Goal: Task Accomplishment & Management: Manage account settings

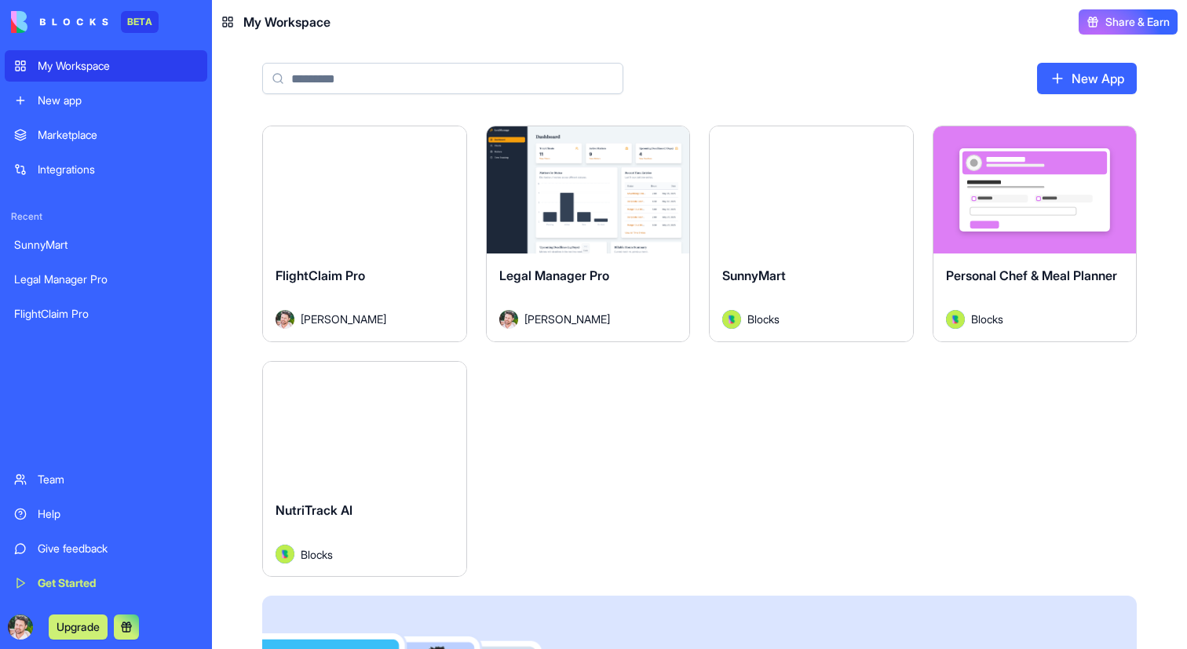
click at [399, 185] on button "Launch" at bounding box center [364, 189] width 118 height 31
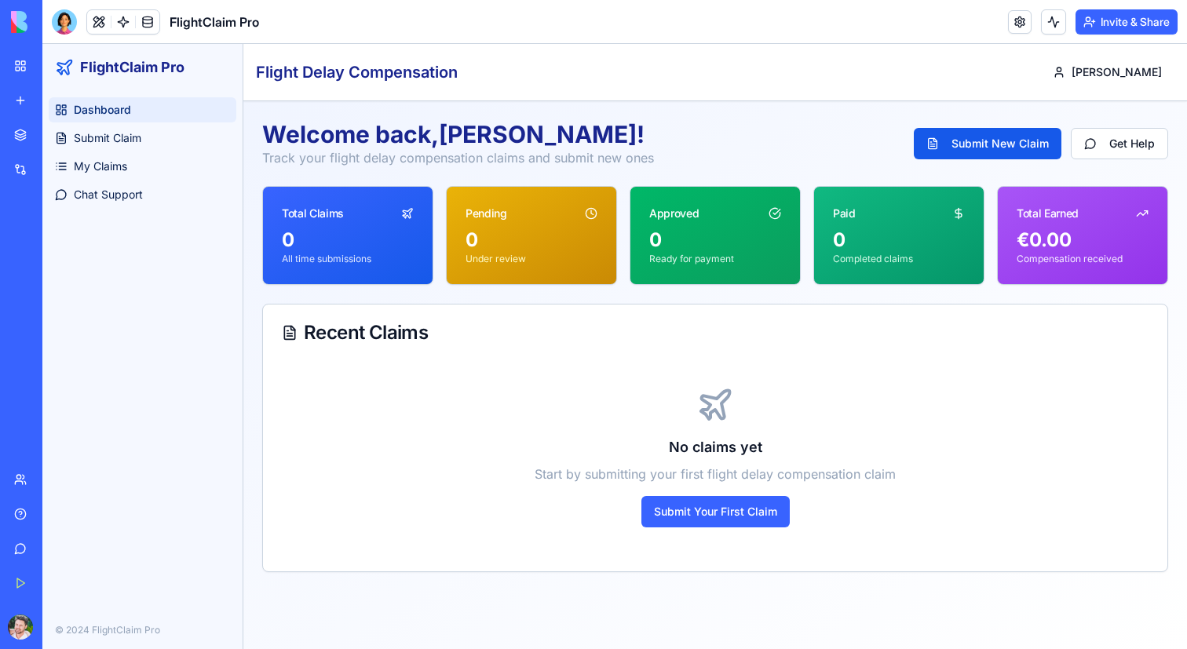
click at [1124, 18] on button "Invite & Share" at bounding box center [1127, 21] width 102 height 25
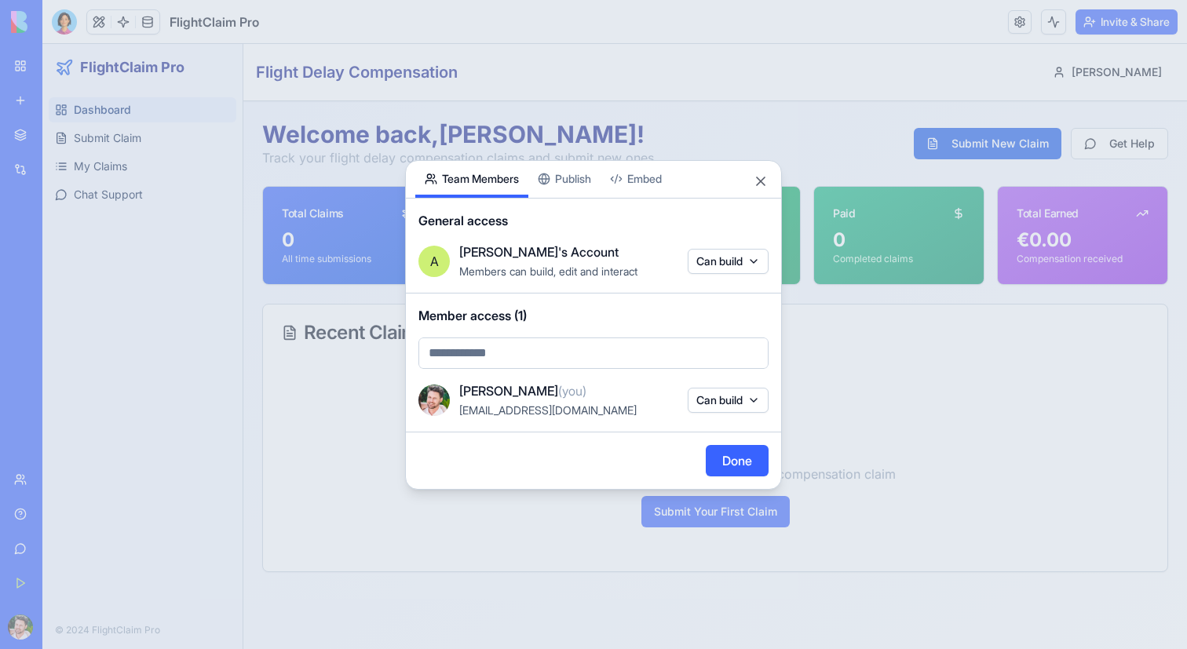
click at [601, 353] on body "BETA My Workspace New app Marketplace Integrations Recent SunnyMart Legal Manag…" at bounding box center [593, 324] width 1187 height 649
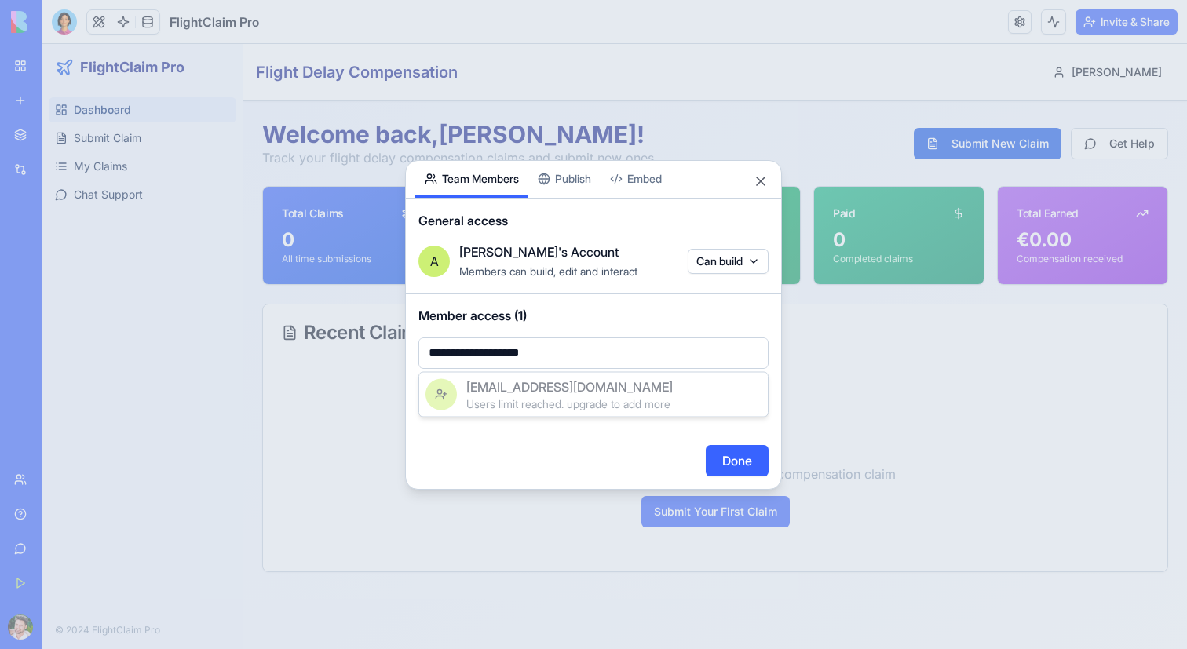
type input "**********"
click at [571, 390] on span "[EMAIL_ADDRESS][DOMAIN_NAME]" at bounding box center [569, 387] width 206 height 19
click at [614, 354] on body "**********" at bounding box center [593, 324] width 1187 height 649
click at [625, 297] on div at bounding box center [593, 324] width 1187 height 649
click at [583, 182] on div "**********" at bounding box center [593, 325] width 377 height 330
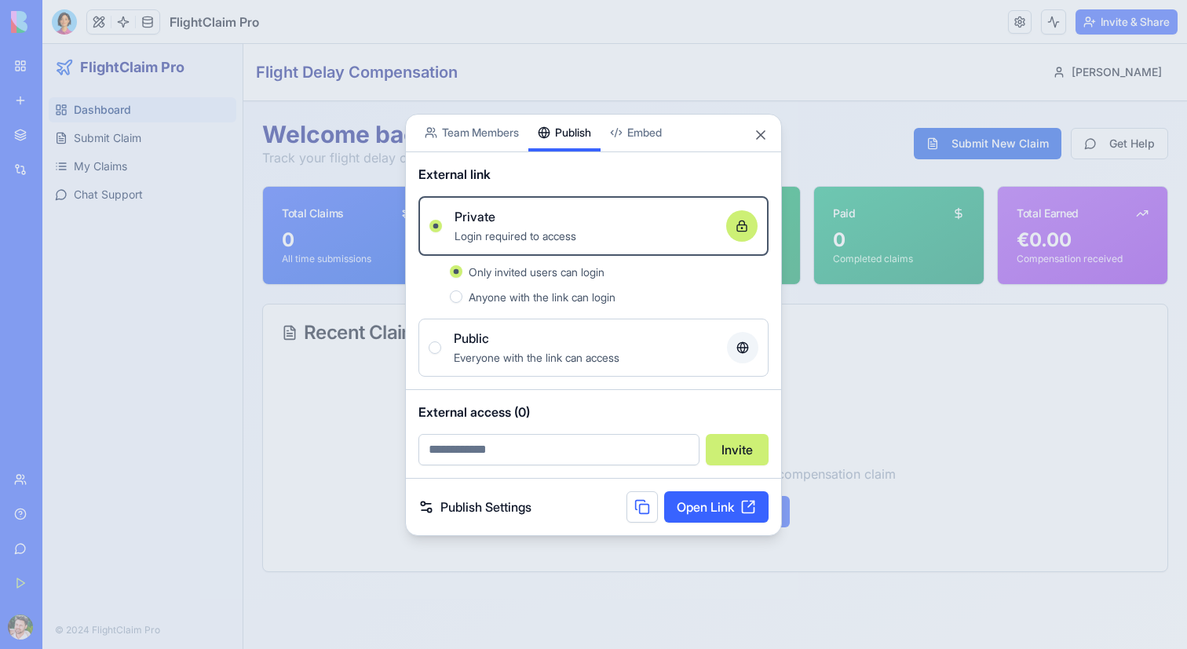
click at [459, 297] on button "Anyone with the link can login" at bounding box center [456, 296] width 13 height 13
click at [744, 506] on link "Open Link" at bounding box center [716, 506] width 104 height 31
click at [741, 228] on circle at bounding box center [741, 228] width 1 height 1
click at [442, 228] on button "Private Login required to access" at bounding box center [435, 226] width 13 height 13
click at [437, 344] on button "Public Everyone with the link can access" at bounding box center [435, 348] width 13 height 13
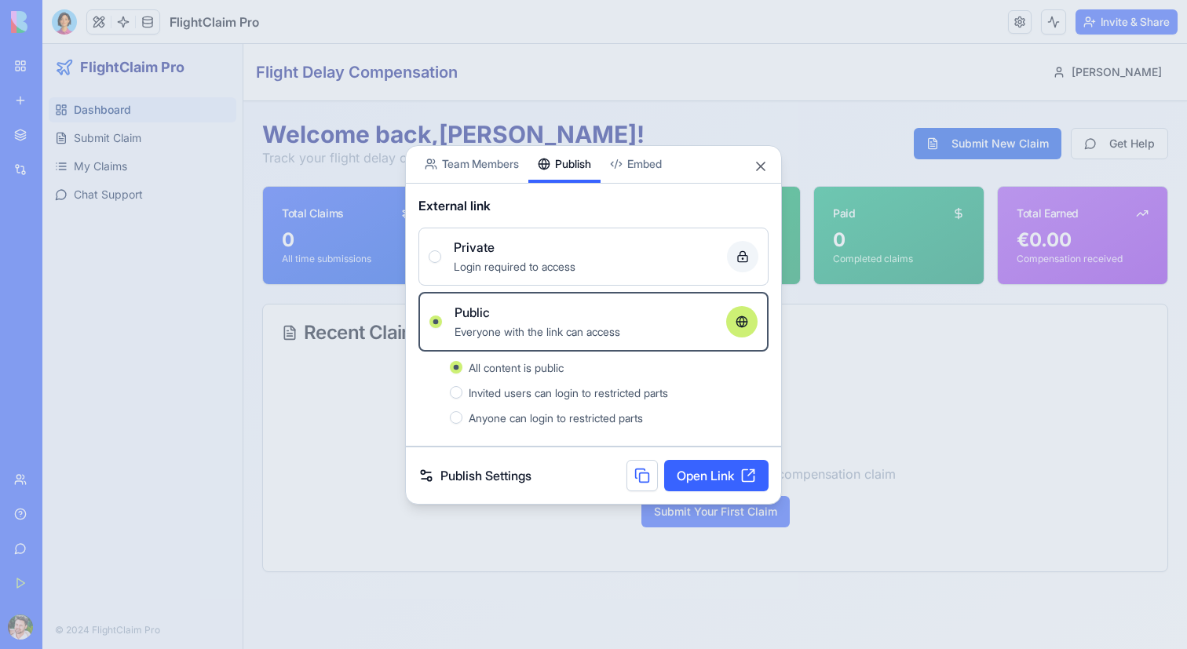
click at [555, 247] on div "Private" at bounding box center [584, 247] width 261 height 19
click at [441, 250] on button "Private Login required to access" at bounding box center [435, 256] width 13 height 13
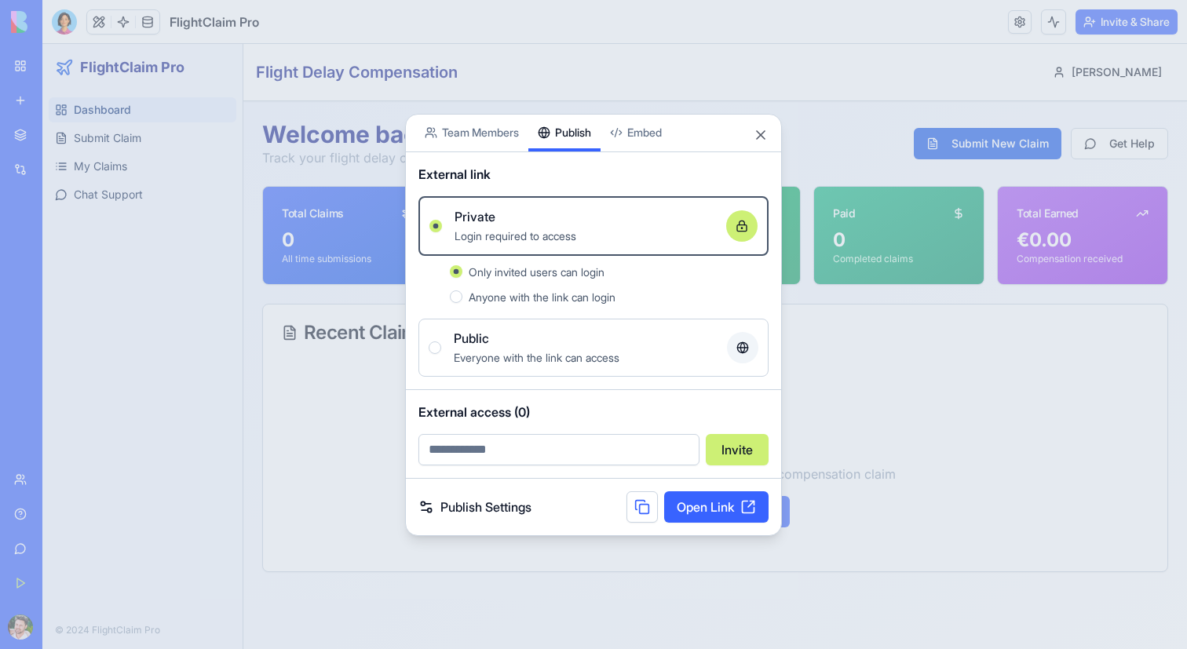
click at [737, 511] on link "Open Link" at bounding box center [716, 506] width 104 height 31
click at [539, 287] on div "Anyone with the link can login" at bounding box center [619, 296] width 300 height 19
click at [462, 290] on button "Anyone with the link can login" at bounding box center [456, 296] width 13 height 13
click at [744, 513] on link "Open Link" at bounding box center [716, 506] width 104 height 31
click at [535, 359] on span "Everyone with the link can access" at bounding box center [537, 357] width 166 height 13
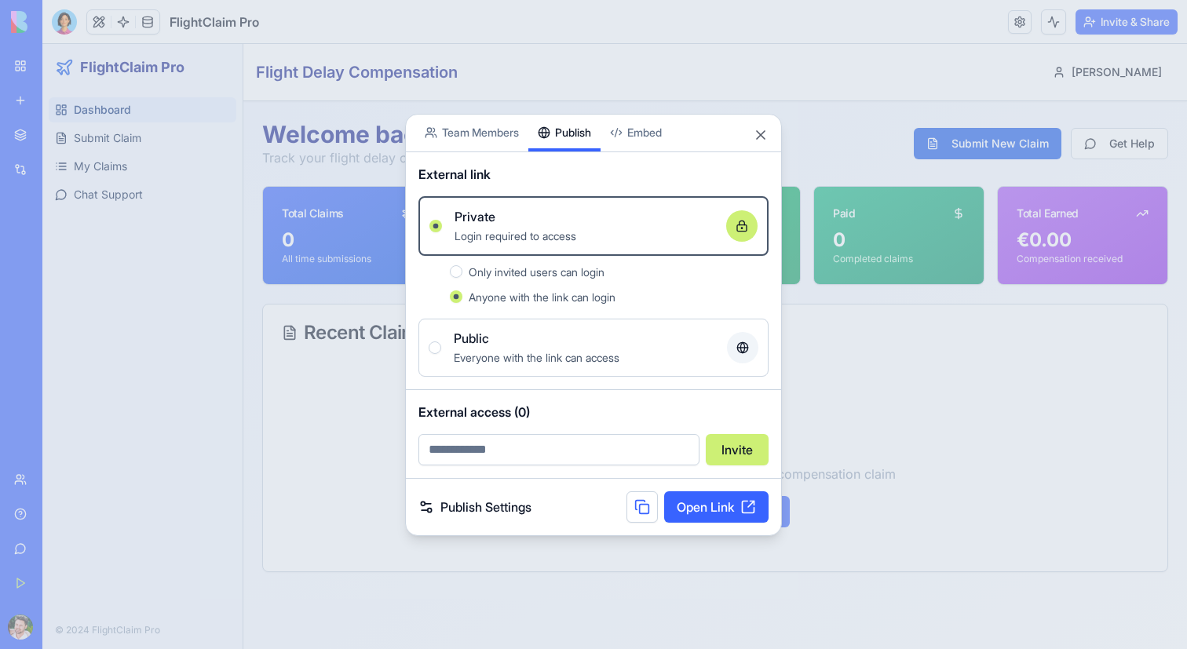
click at [441, 354] on button "Public Everyone with the link can access" at bounding box center [435, 348] width 13 height 13
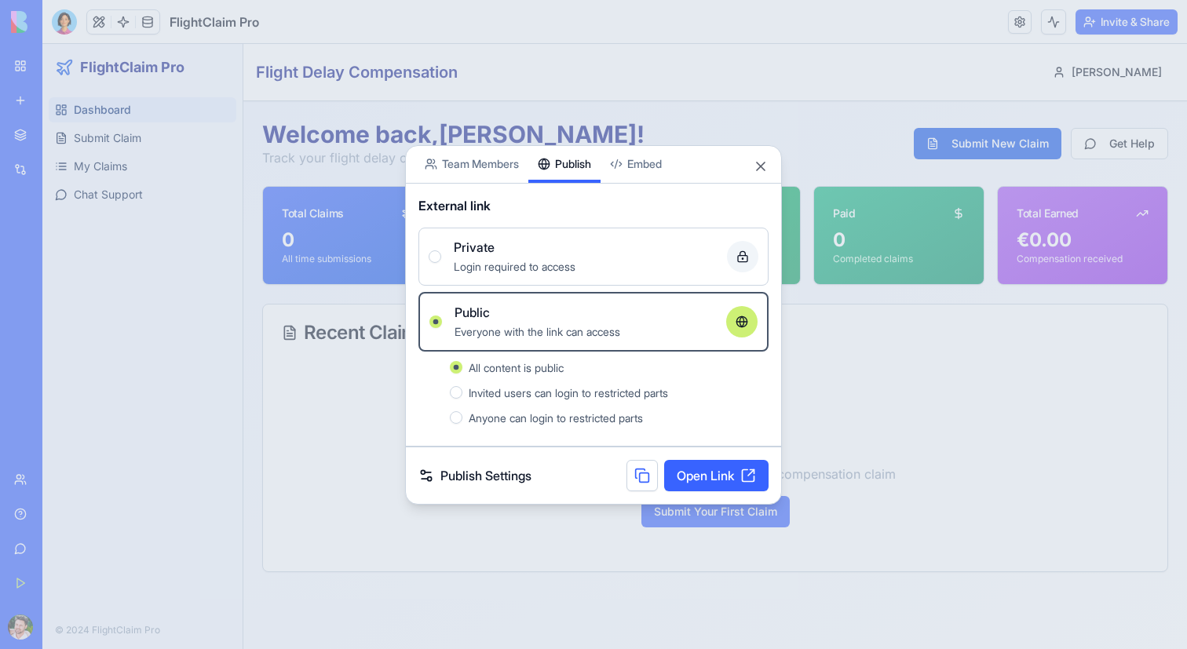
click at [701, 465] on link "Open Link" at bounding box center [716, 475] width 104 height 31
click at [524, 159] on div "Share App Team Members Publish Embed External link Private Login required to ac…" at bounding box center [593, 325] width 377 height 360
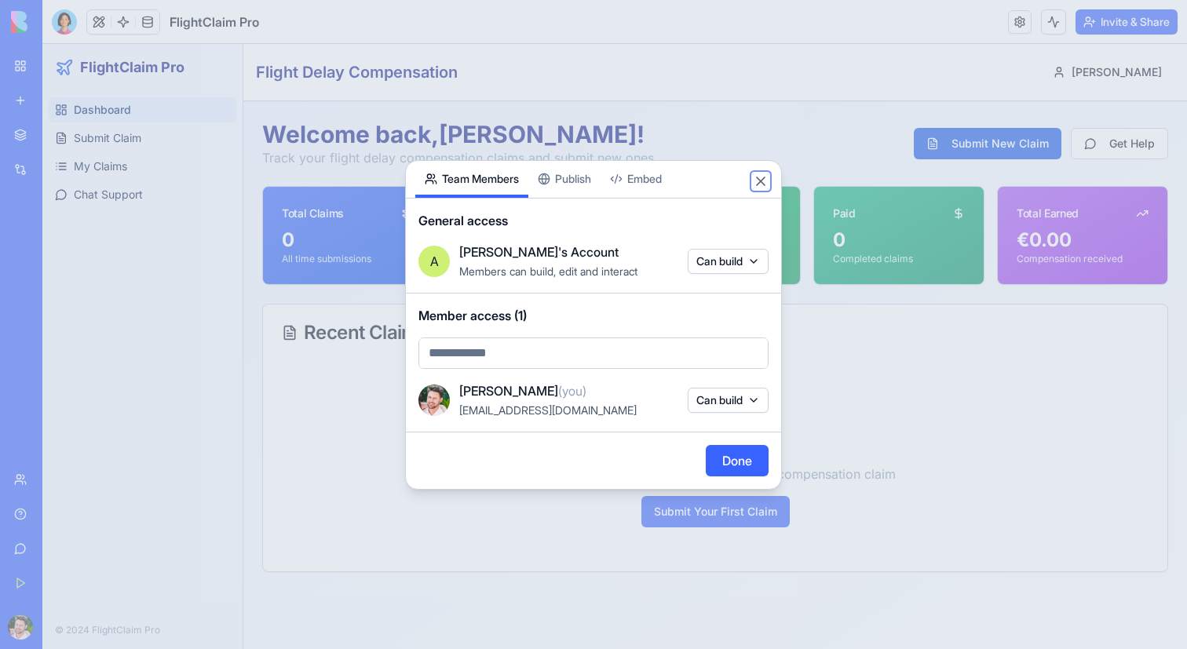
click at [758, 181] on button "Close" at bounding box center [761, 182] width 16 height 16
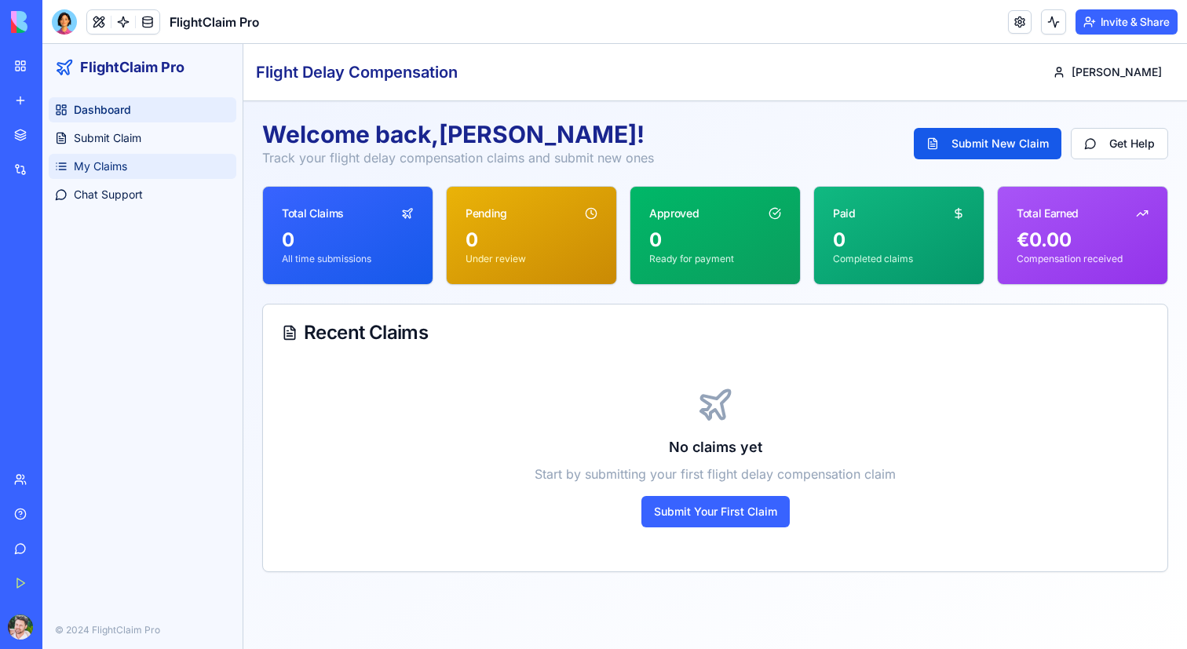
click at [127, 174] on link "My Claims" at bounding box center [143, 166] width 188 height 25
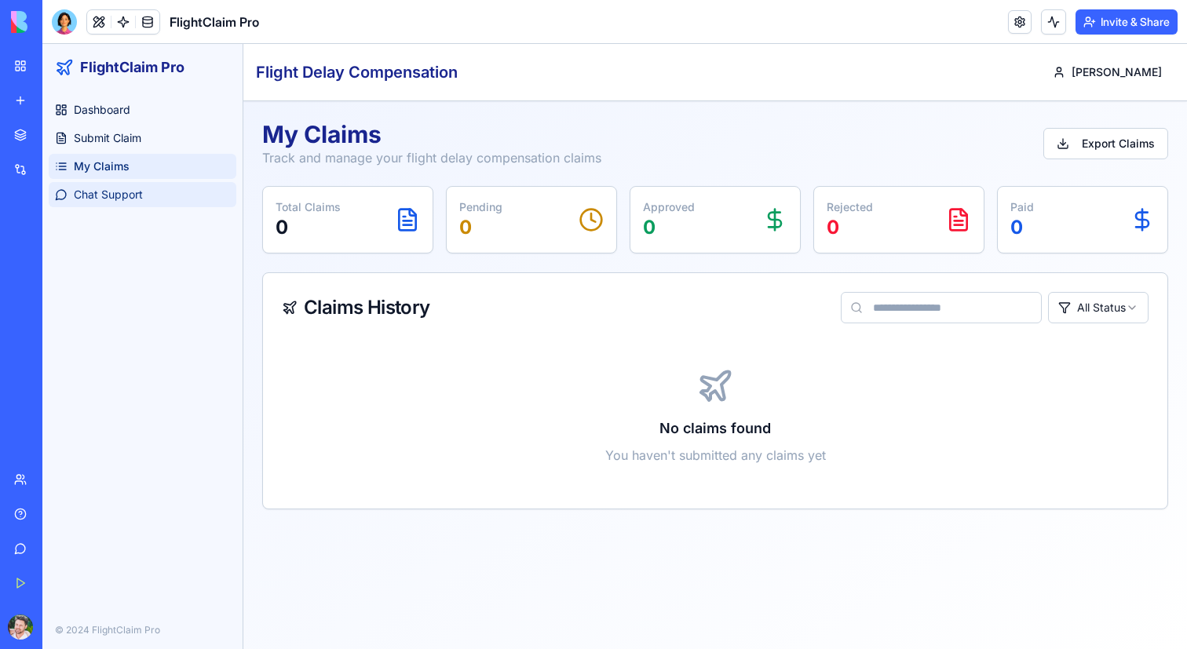
click at [133, 204] on link "Chat Support" at bounding box center [143, 194] width 188 height 25
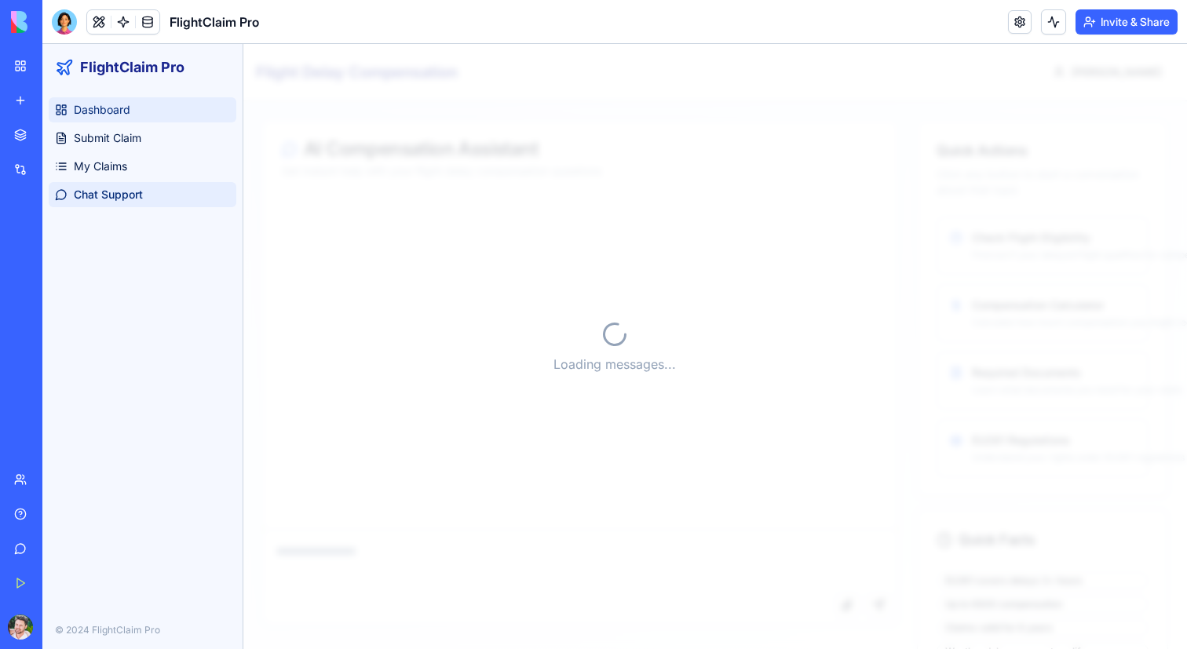
click at [115, 115] on span "Dashboard" at bounding box center [102, 110] width 57 height 16
